Goal: Task Accomplishment & Management: Manage account settings

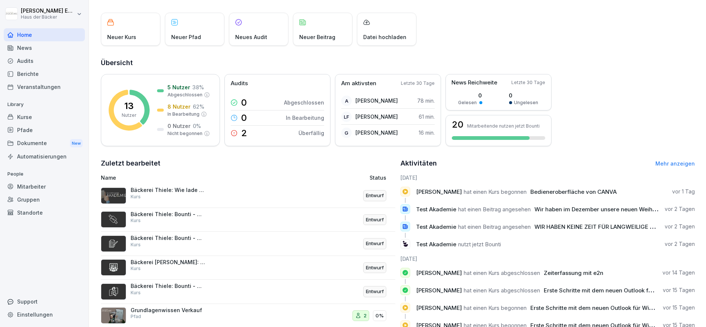
scroll to position [23, 0]
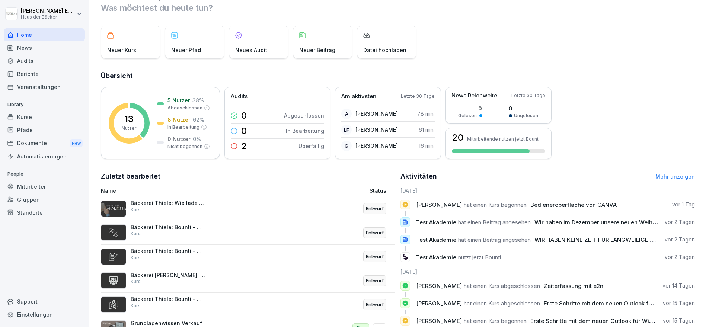
click at [41, 184] on div "Mitarbeiter" at bounding box center [44, 186] width 81 height 13
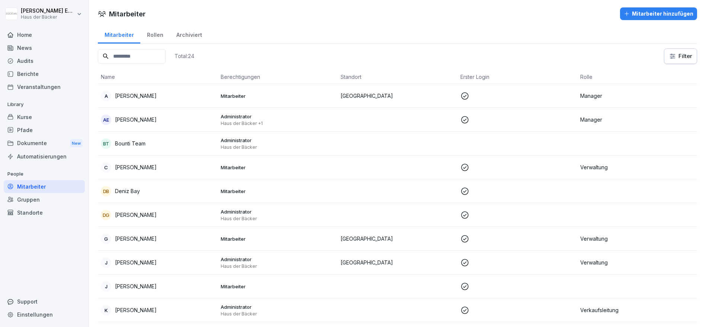
click at [661, 58] on html "[PERSON_NAME] Haus der Bäcker Home News Audits Berichte Veranstaltungen Library…" at bounding box center [353, 163] width 706 height 327
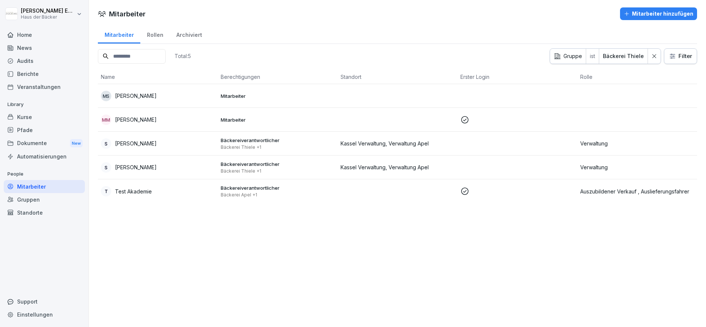
click at [156, 97] on div "MS [PERSON_NAME]" at bounding box center [158, 96] width 114 height 10
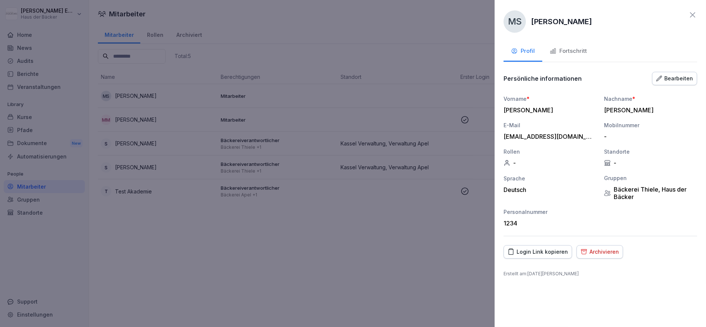
click at [686, 78] on div "Bearbeiten" at bounding box center [674, 78] width 37 height 8
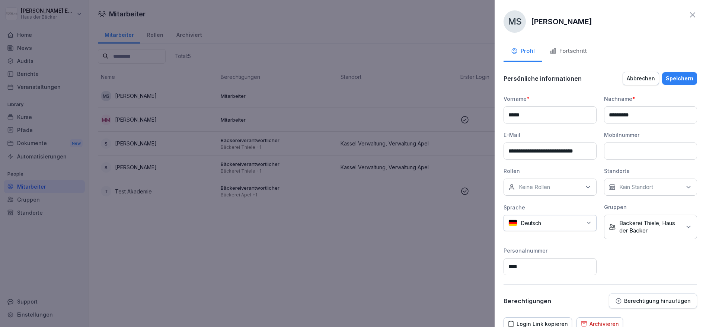
click at [648, 232] on p "Bäckerei Thiele, Haus der Bäcker" at bounding box center [651, 227] width 62 height 15
click at [583, 322] on icon "button" at bounding box center [585, 324] width 6 height 4
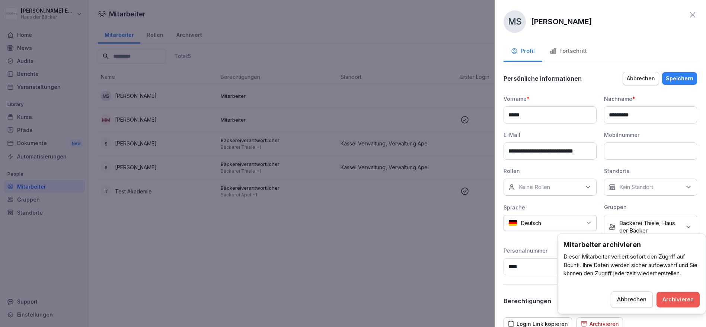
click at [680, 302] on div "Archivieren" at bounding box center [678, 300] width 31 height 8
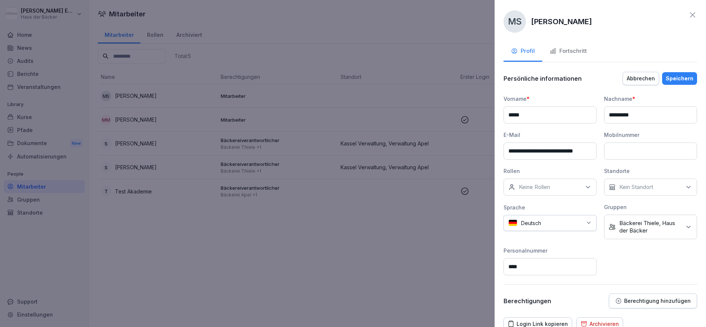
scroll to position [1, 0]
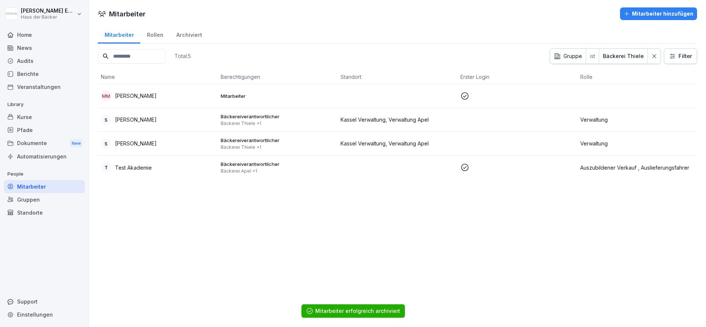
click at [222, 97] on p "Mitarbeiter" at bounding box center [278, 96] width 114 height 7
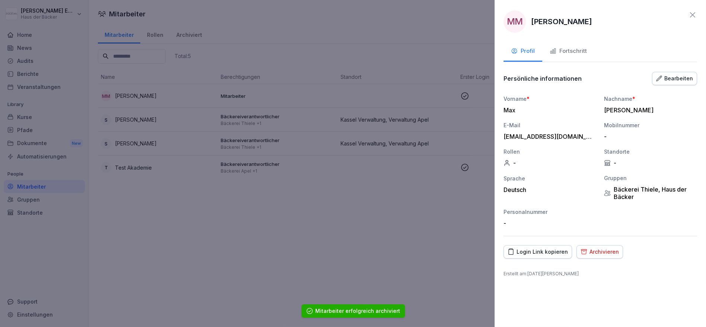
click at [595, 249] on div "Archivieren" at bounding box center [600, 252] width 38 height 8
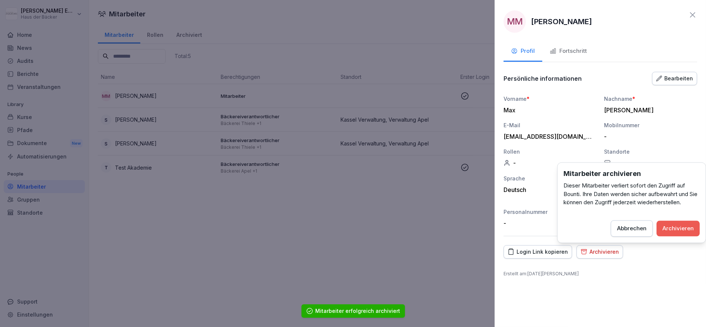
click at [637, 228] on div "Abbrechen" at bounding box center [631, 229] width 29 height 8
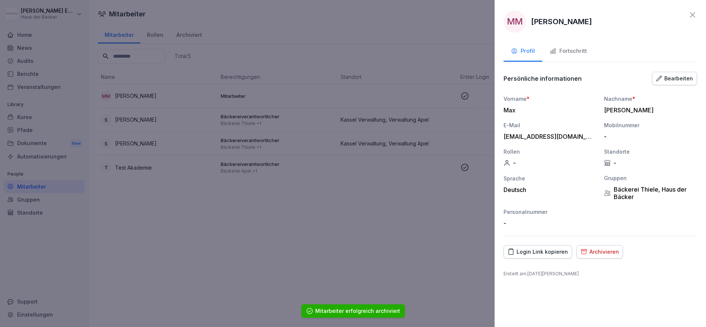
click at [601, 257] on button "Archivieren" at bounding box center [600, 251] width 47 height 13
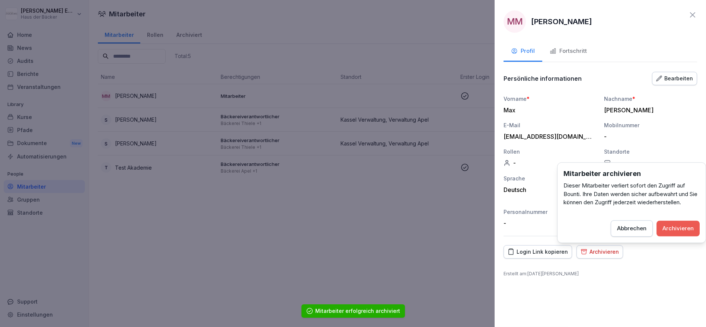
click at [671, 230] on div "Archivieren" at bounding box center [678, 229] width 31 height 8
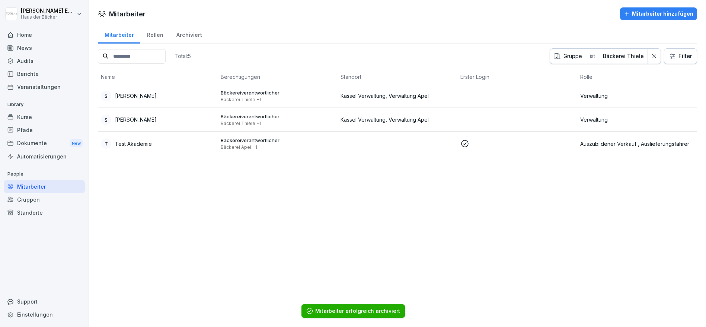
click at [434, 233] on div "Mitarbeiter Mitarbeiter hinzufügen Mitarbeiter Rollen Archiviert Total: 5 Grupp…" at bounding box center [397, 163] width 617 height 327
click at [31, 11] on html "[PERSON_NAME] Haus der Bäcker Home News Audits Berichte Veranstaltungen Library…" at bounding box center [353, 163] width 706 height 327
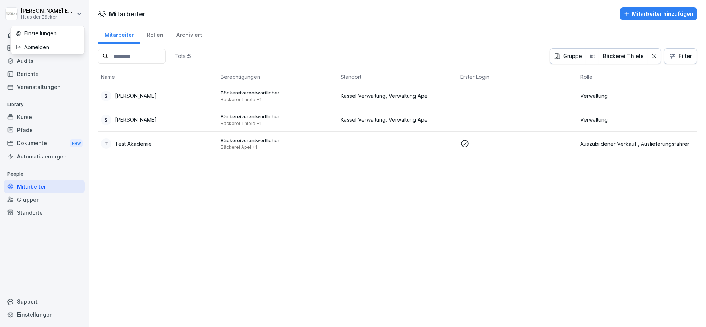
click at [34, 50] on div "Abmelden" at bounding box center [48, 47] width 74 height 14
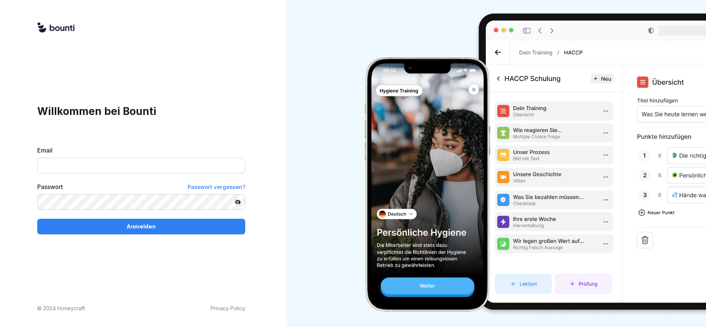
click at [129, 172] on input "Email" at bounding box center [141, 166] width 208 height 16
type input "**********"
